Goal: Find specific page/section: Find specific page/section

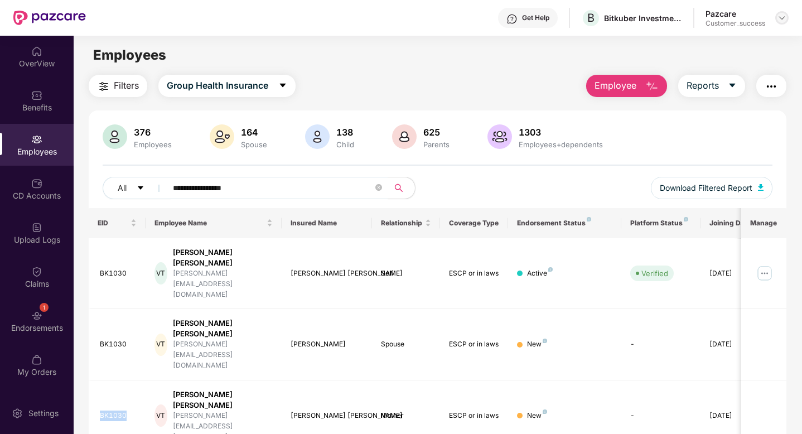
click at [782, 21] on img at bounding box center [782, 17] width 9 height 9
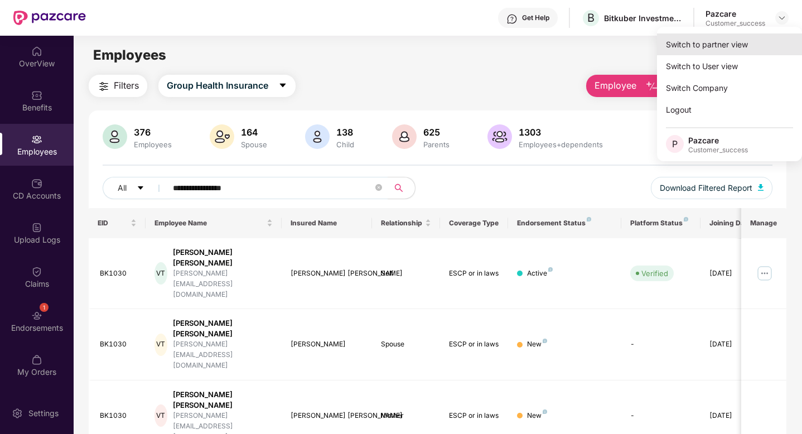
click at [731, 39] on div "Switch to partner view" at bounding box center [729, 44] width 145 height 22
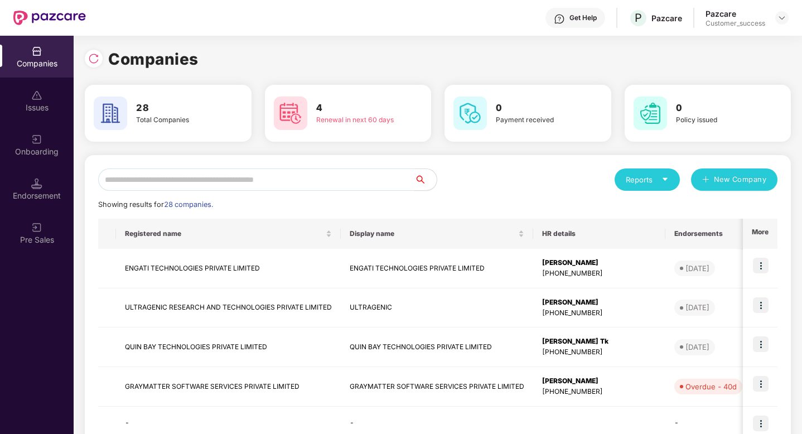
click at [337, 173] on input "text" at bounding box center [256, 179] width 316 height 22
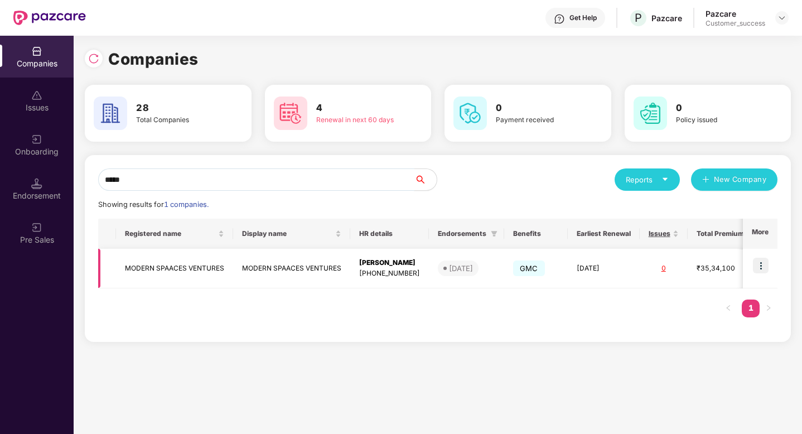
type input "*****"
click at [764, 263] on img at bounding box center [761, 266] width 16 height 16
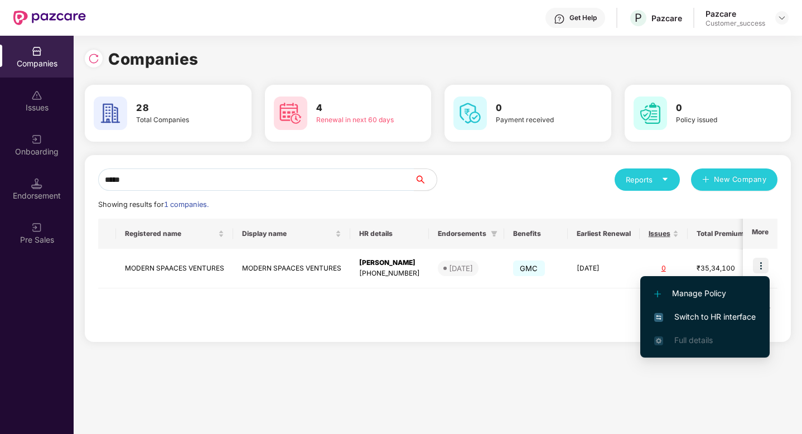
click at [691, 320] on span "Switch to HR interface" at bounding box center [705, 317] width 102 height 12
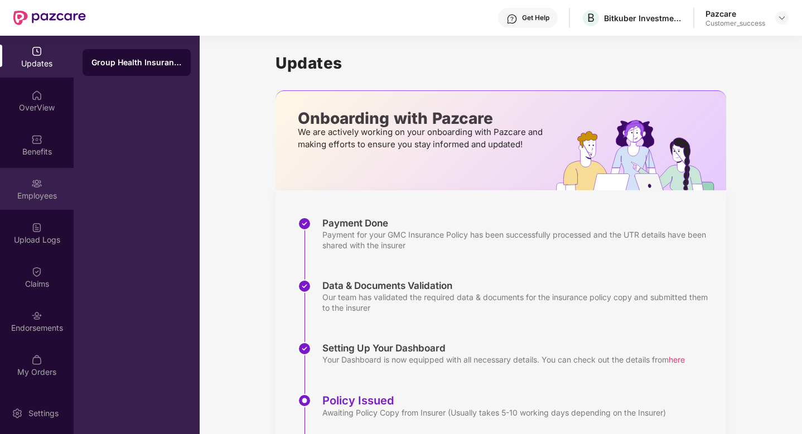
click at [34, 177] on div at bounding box center [36, 182] width 11 height 11
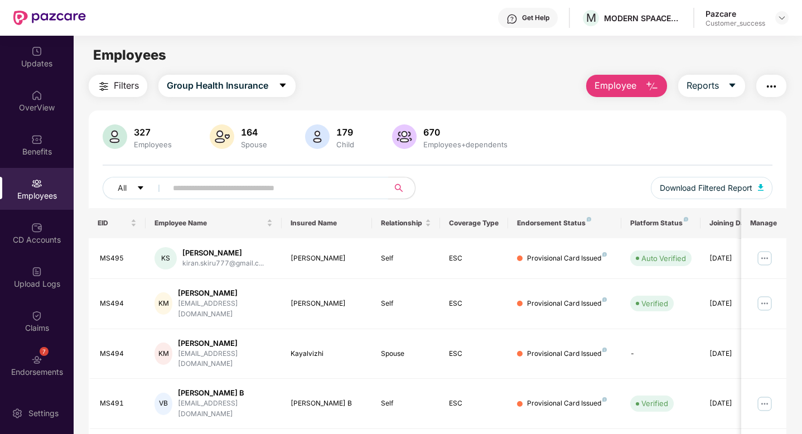
click at [191, 185] on input "text" at bounding box center [273, 188] width 200 height 17
click at [32, 315] on img at bounding box center [36, 315] width 11 height 11
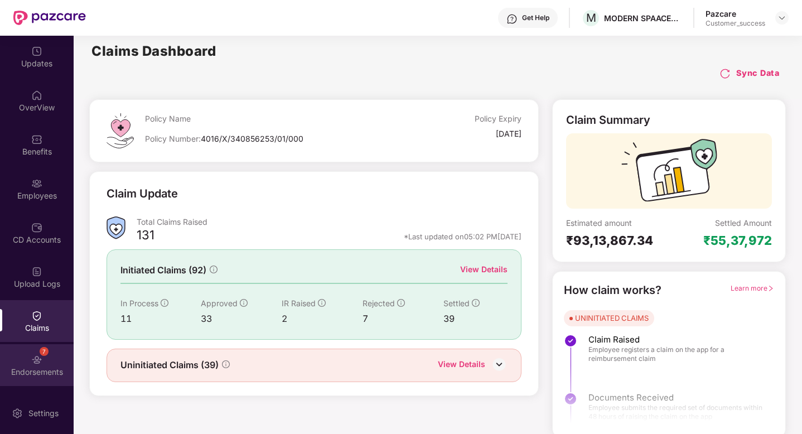
click at [33, 353] on div "7" at bounding box center [36, 358] width 11 height 11
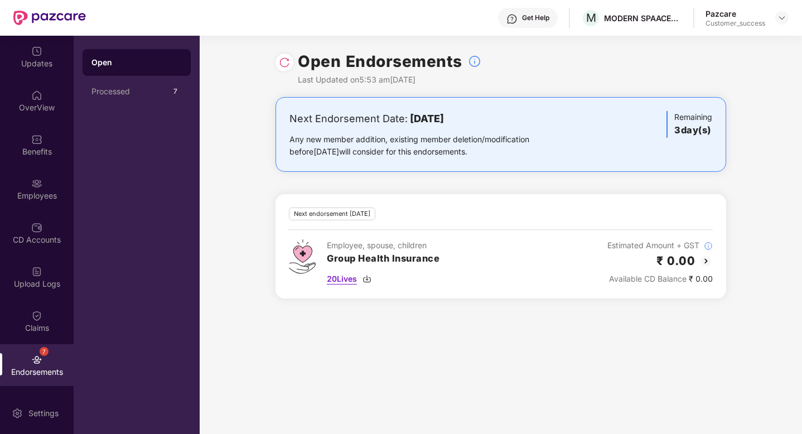
click at [339, 282] on span "20 Lives" at bounding box center [342, 279] width 30 height 12
click at [26, 193] on div "Employees" at bounding box center [37, 195] width 74 height 11
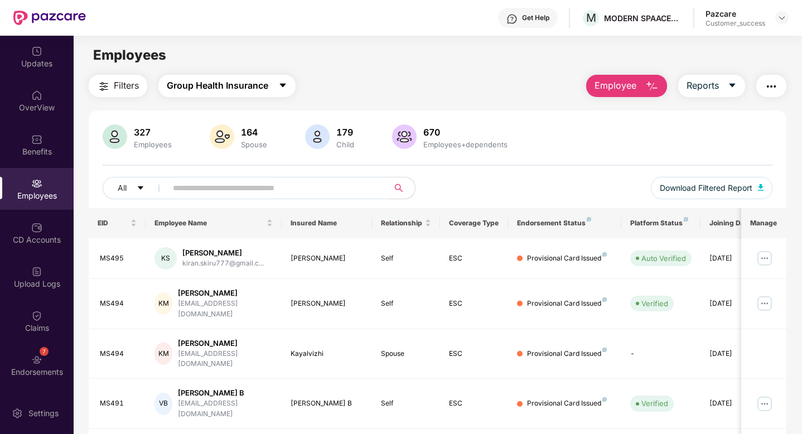
click at [265, 89] on span "Group Health Insurance" at bounding box center [218, 86] width 102 height 14
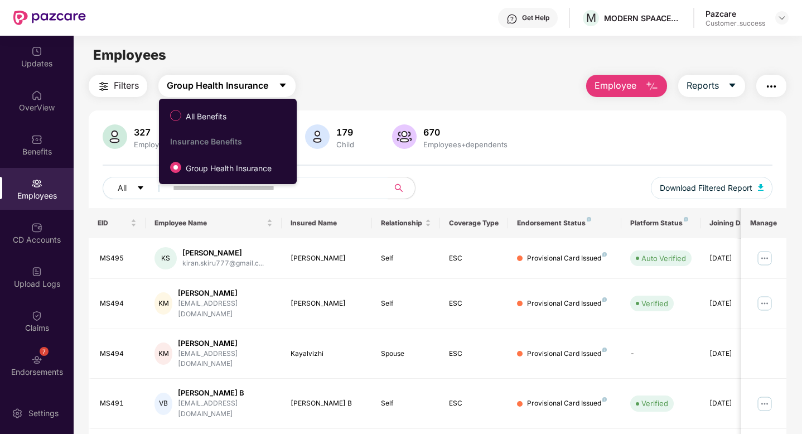
click at [265, 89] on span "Group Health Insurance" at bounding box center [218, 86] width 102 height 14
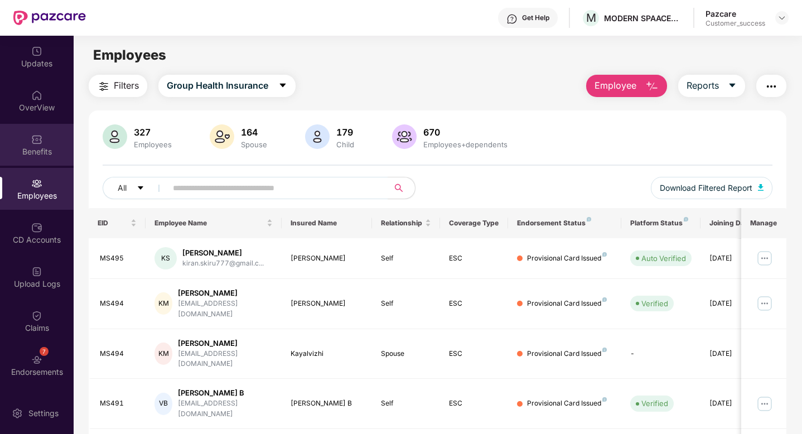
click at [37, 143] on img at bounding box center [36, 139] width 11 height 11
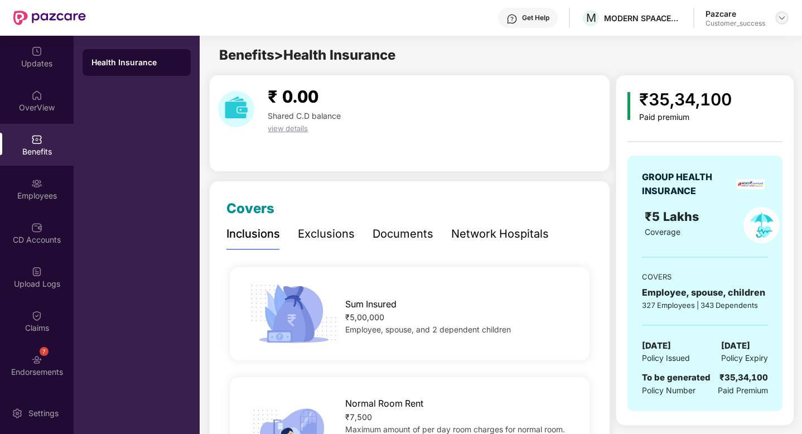
click at [782, 14] on img at bounding box center [782, 17] width 9 height 9
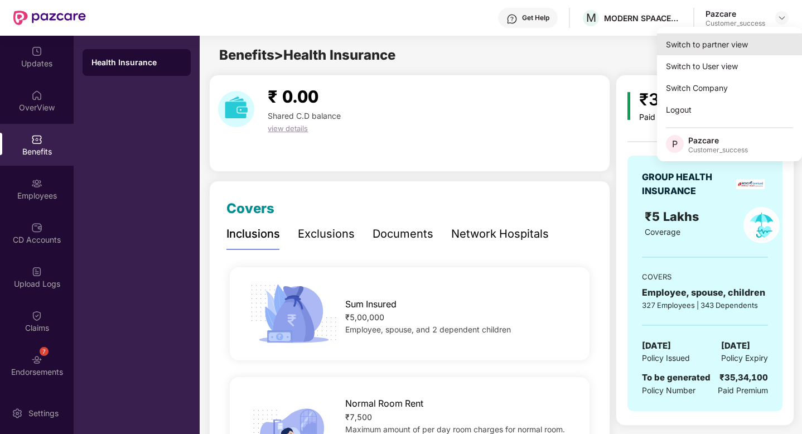
click at [677, 51] on div "Switch to partner view" at bounding box center [729, 44] width 145 height 22
